Goal: Find specific page/section: Find specific page/section

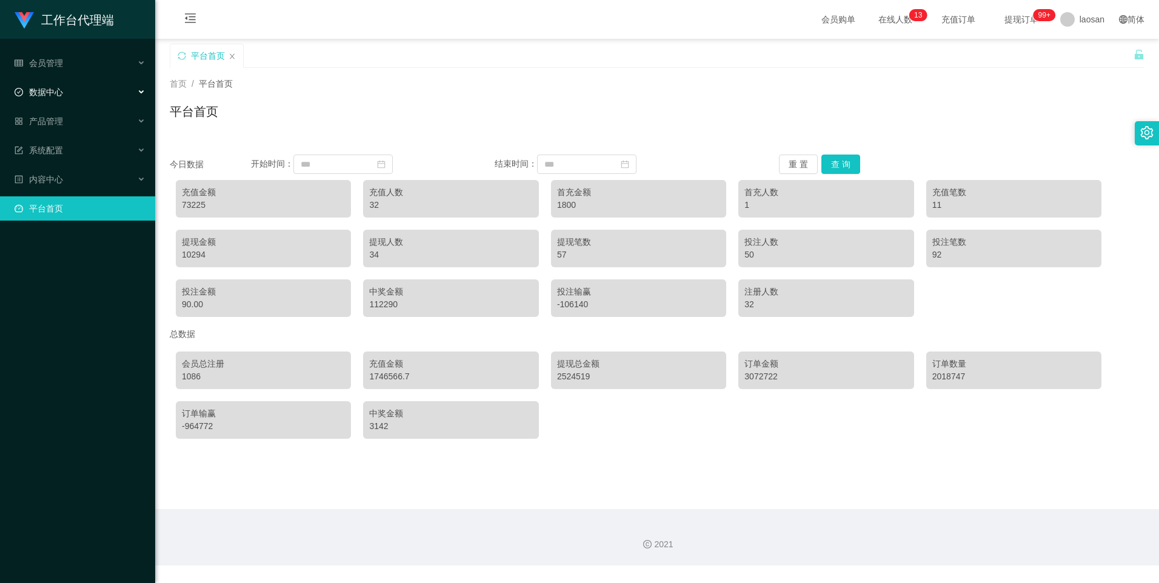
click at [53, 89] on span "数据中心" at bounding box center [39, 92] width 48 height 10
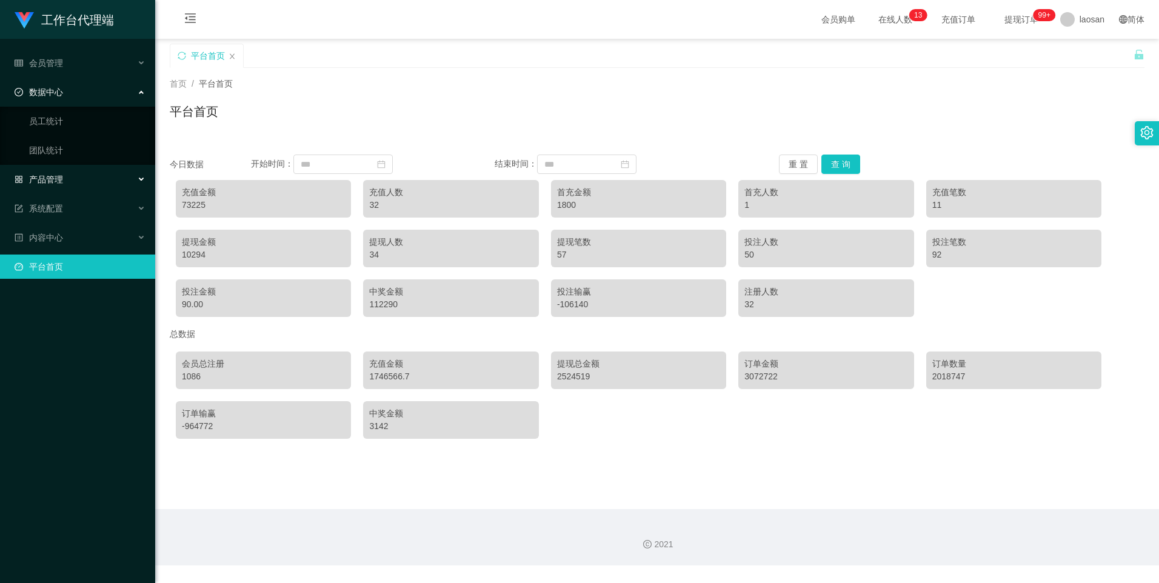
click at [58, 185] on div "产品管理" at bounding box center [77, 179] width 155 height 24
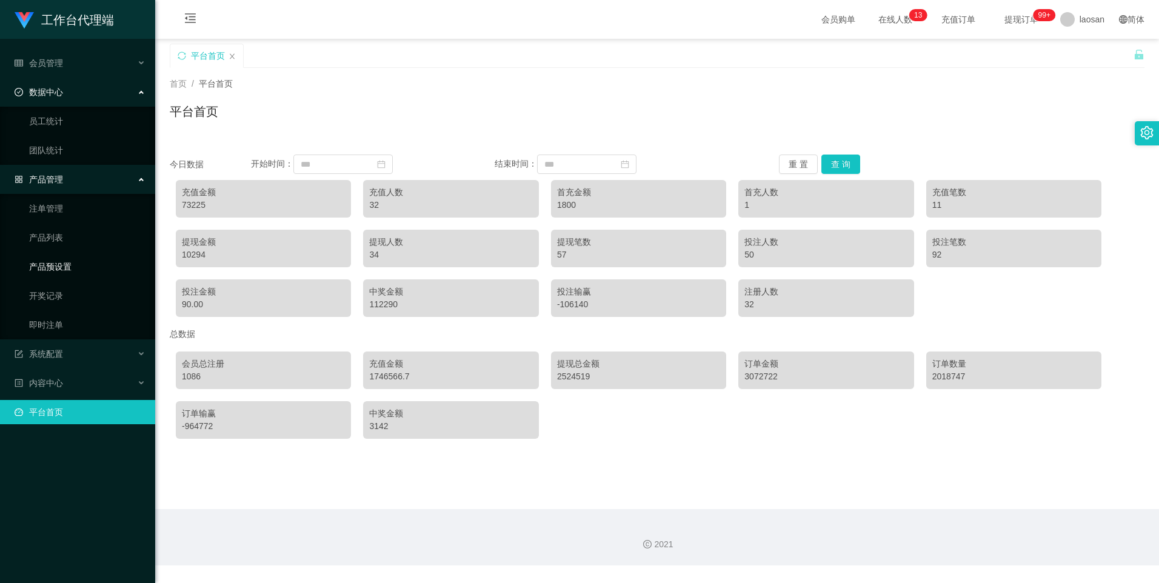
click at [54, 272] on link "产品预设置" at bounding box center [87, 267] width 116 height 24
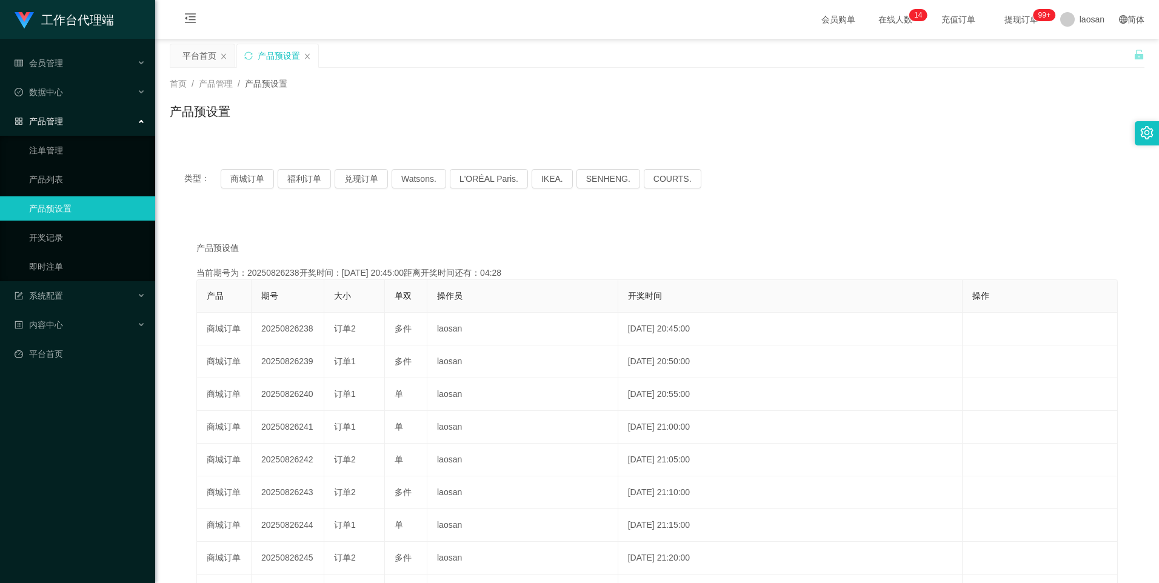
click at [320, 213] on div "类型： 商城订单 福利订单 兑现订单 Watsons. L'ORÉAL Paris. IKEA. [GEOGRAPHIC_DATA]. COURTS. 产品预…" at bounding box center [657, 424] width 974 height 539
click at [256, 175] on button "商城订单" at bounding box center [247, 178] width 53 height 19
